Goal: Information Seeking & Learning: Learn about a topic

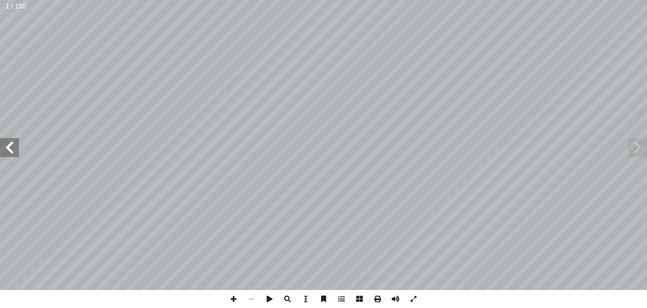
click at [14, 146] on span at bounding box center [9, 147] width 19 height 19
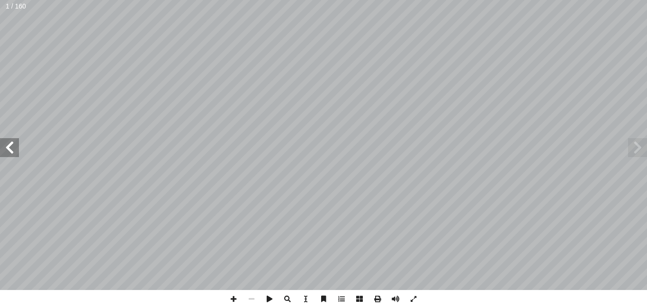
click at [14, 146] on span at bounding box center [9, 147] width 19 height 19
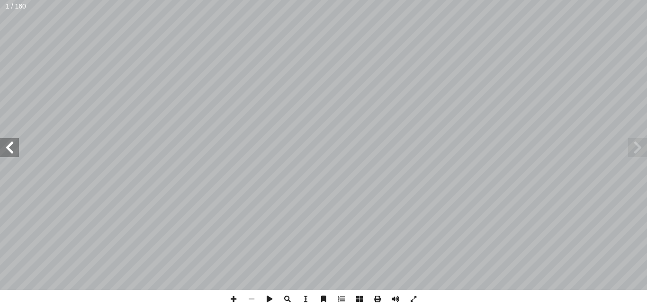
click at [14, 146] on span at bounding box center [9, 147] width 19 height 19
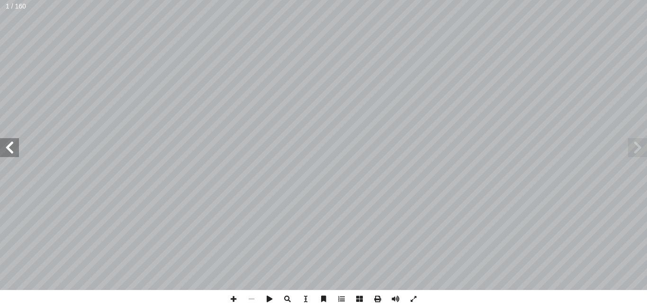
click at [14, 146] on span at bounding box center [9, 147] width 19 height 19
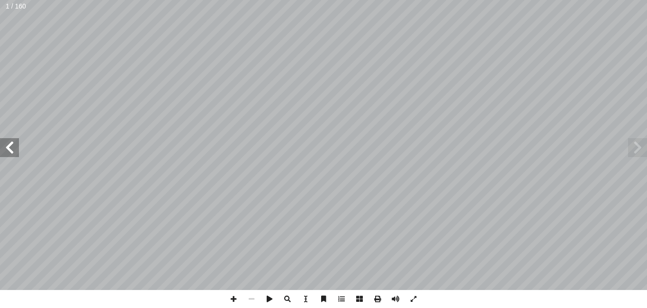
click at [14, 146] on span at bounding box center [9, 147] width 19 height 19
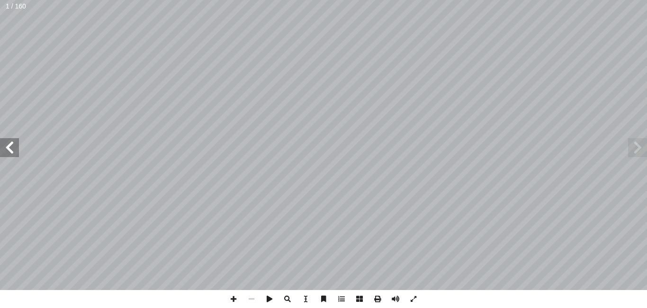
click at [14, 146] on span at bounding box center [9, 147] width 19 height 19
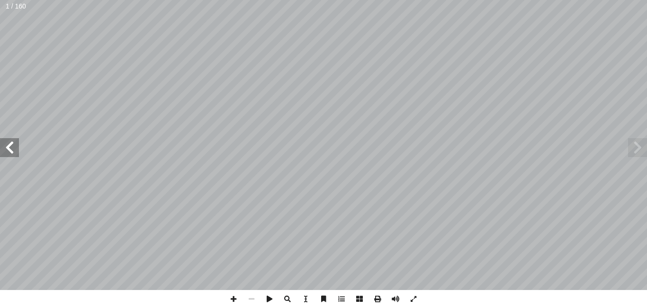
click at [14, 146] on span at bounding box center [9, 147] width 19 height 19
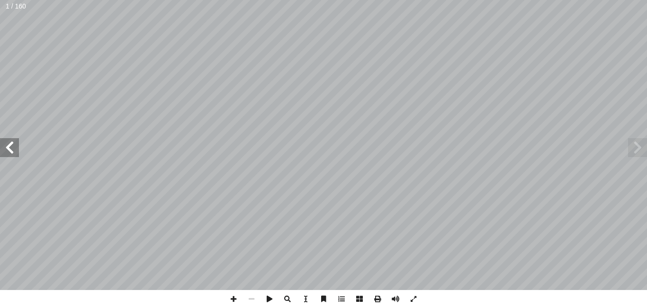
click at [14, 146] on span at bounding box center [9, 147] width 19 height 19
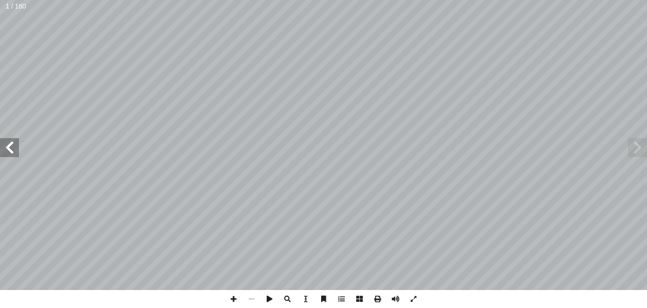
click at [14, 146] on span at bounding box center [9, 147] width 19 height 19
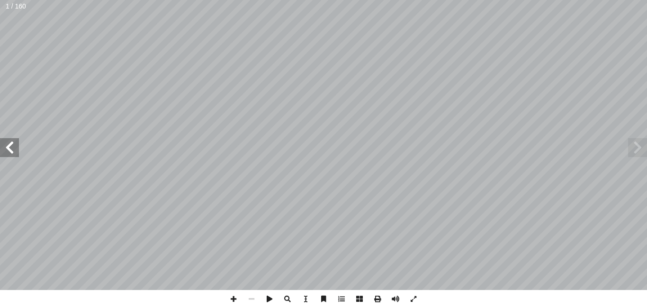
click at [14, 146] on span at bounding box center [9, 147] width 19 height 19
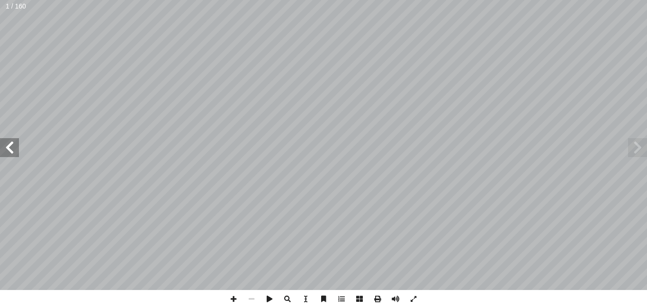
click at [14, 146] on span at bounding box center [9, 147] width 19 height 19
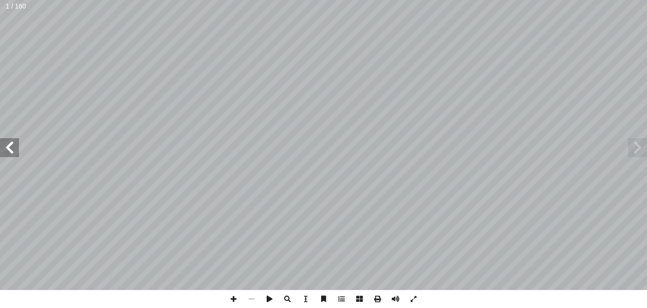
click at [14, 146] on span at bounding box center [9, 147] width 19 height 19
click at [8, 151] on span at bounding box center [9, 147] width 19 height 19
click at [250, 301] on span at bounding box center [251, 299] width 18 height 18
click at [639, 144] on span at bounding box center [637, 147] width 19 height 19
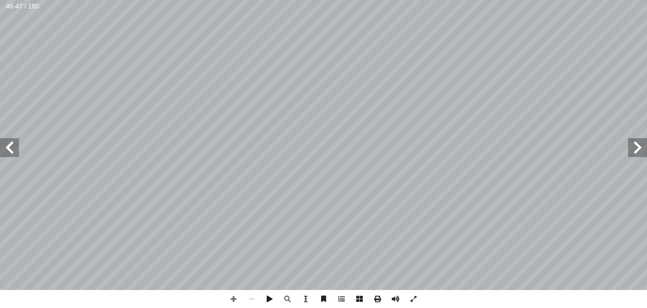
click at [639, 144] on span at bounding box center [637, 147] width 19 height 19
